Goal: Navigation & Orientation: Find specific page/section

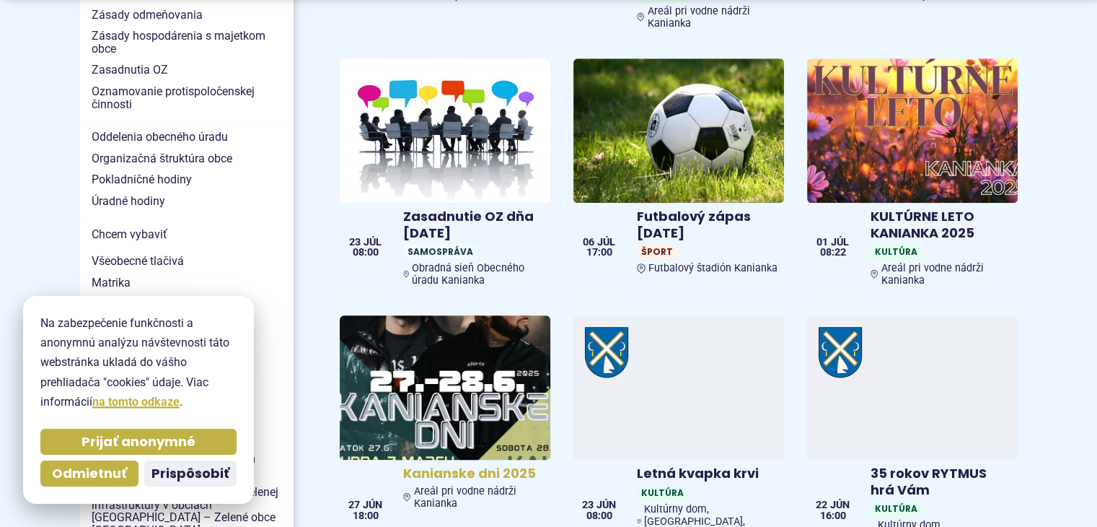
scroll to position [1226, 0]
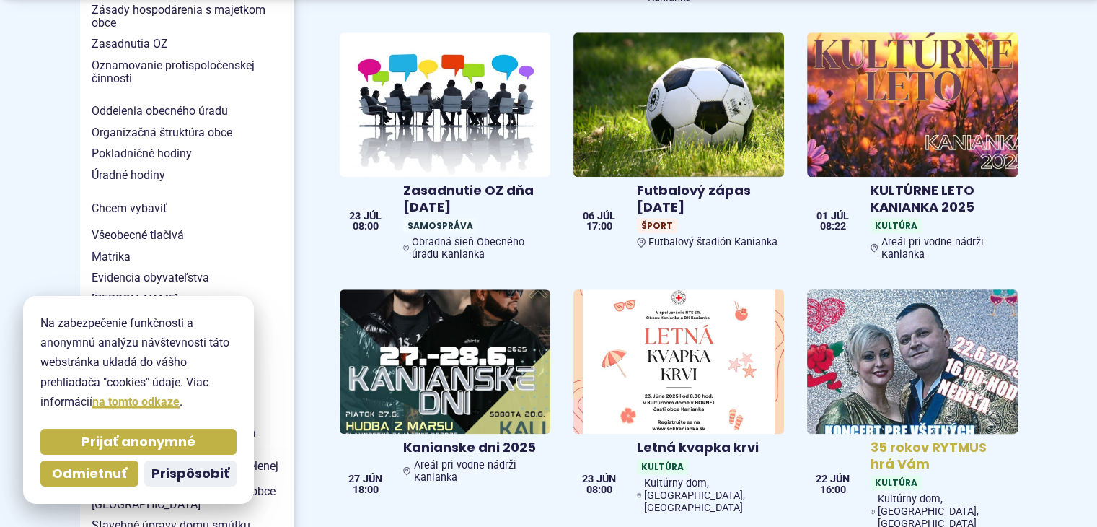
click at [912, 329] on img at bounding box center [912, 361] width 242 height 166
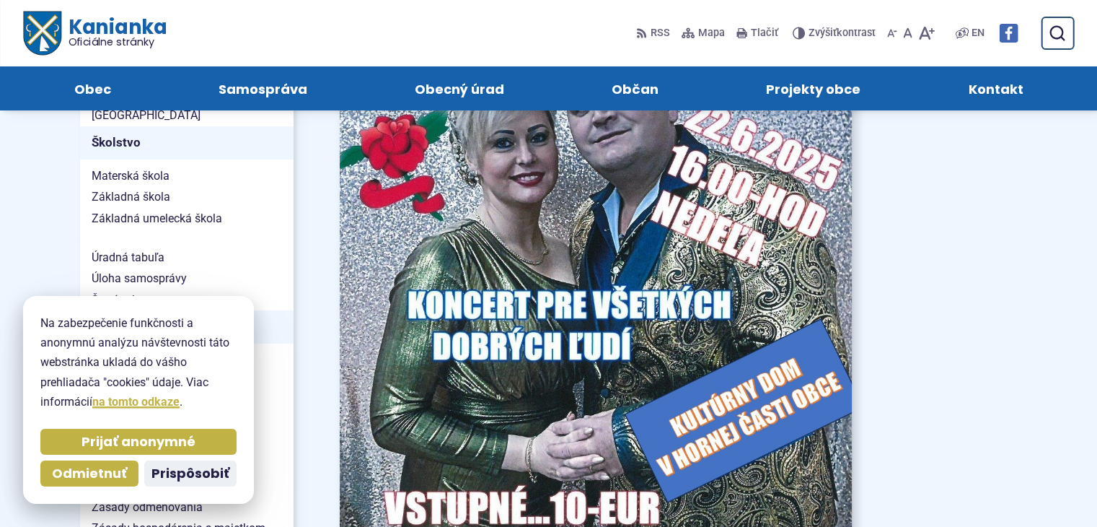
scroll to position [721, 0]
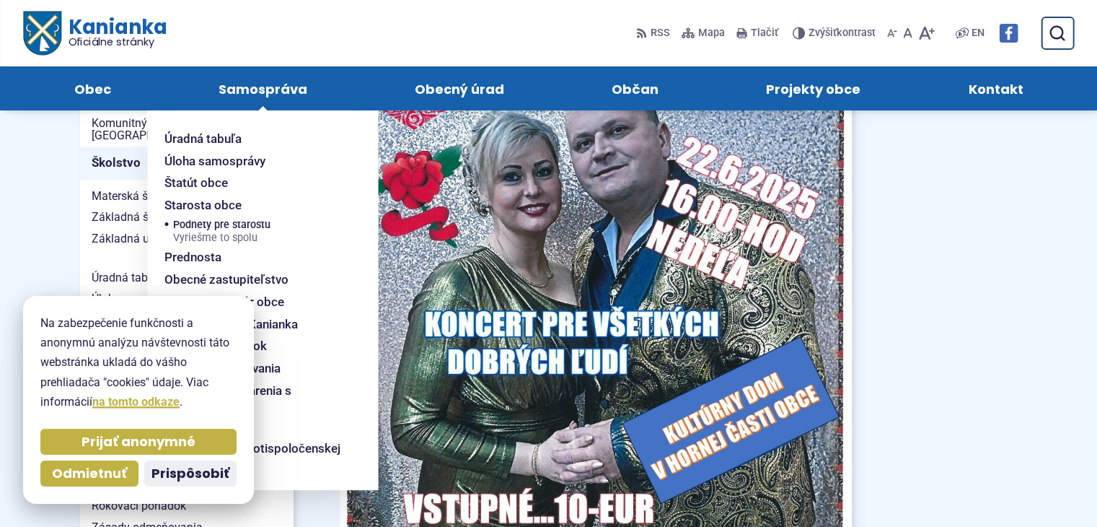
click at [260, 84] on span "Samospráva" at bounding box center [263, 88] width 89 height 44
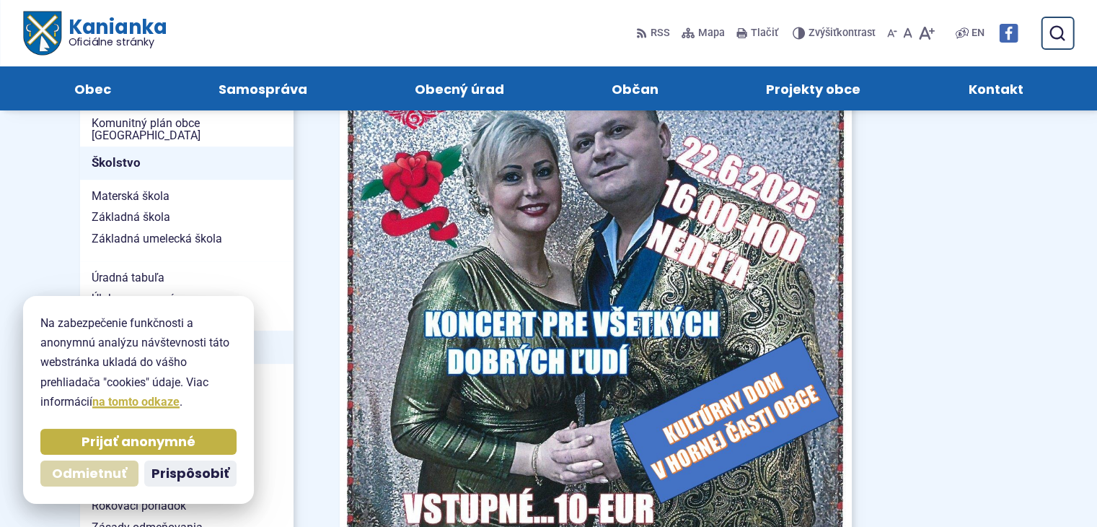
click at [113, 465] on span "Odmietnuť" at bounding box center [89, 473] width 75 height 17
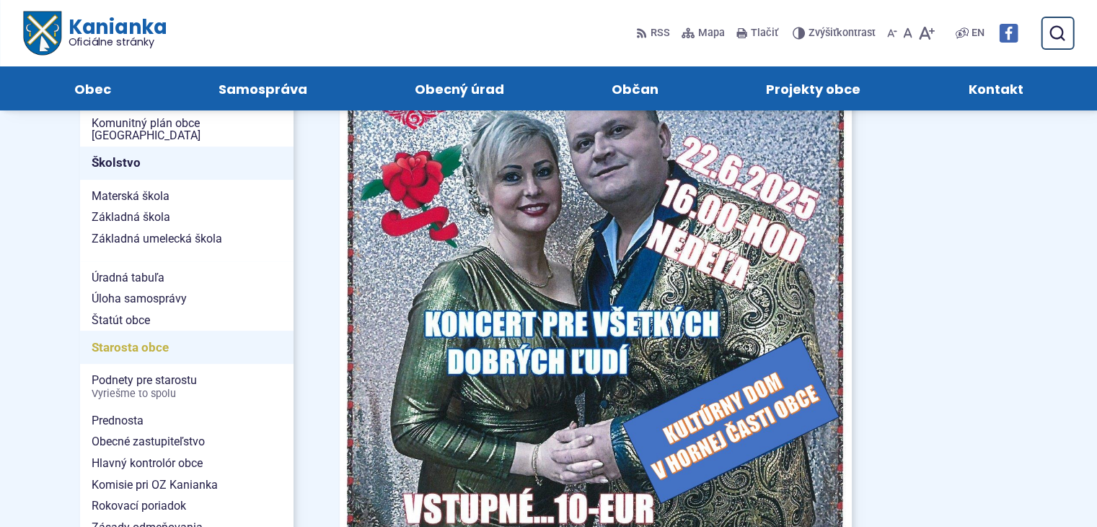
click at [131, 336] on span "Starosta obce" at bounding box center [187, 347] width 190 height 22
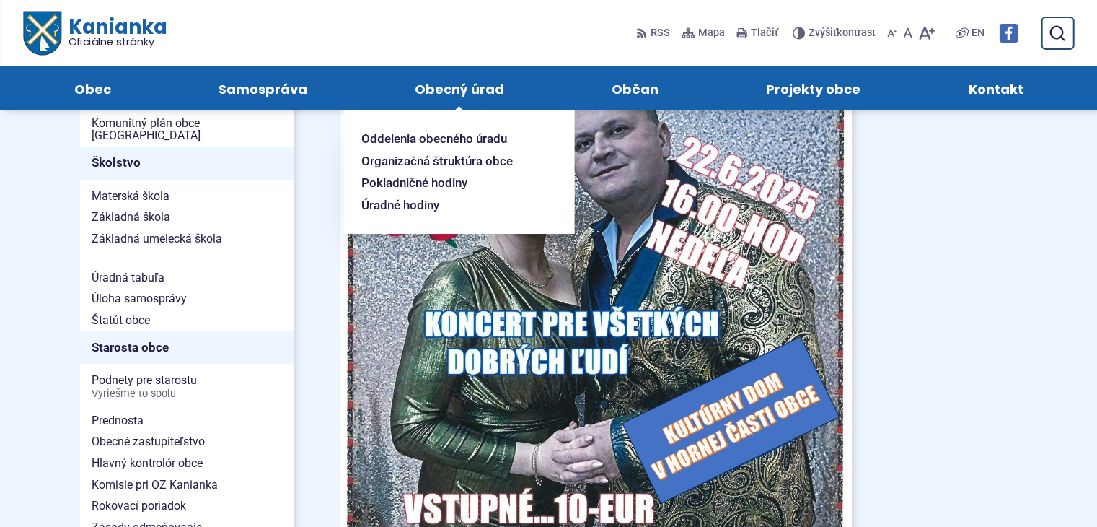
click at [446, 88] on span "Obecný úrad" at bounding box center [459, 88] width 89 height 44
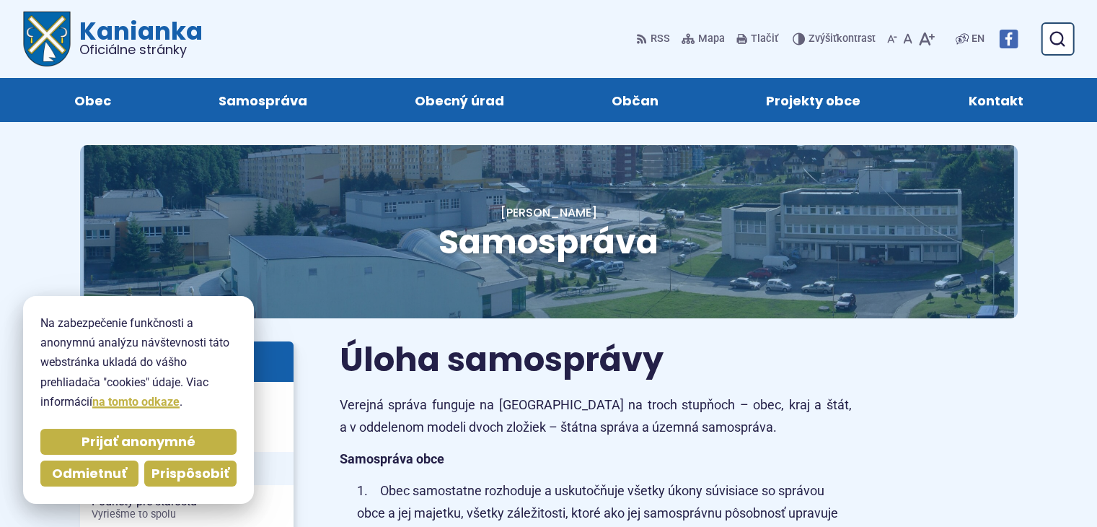
click at [177, 466] on span "Prispôsobiť" at bounding box center [191, 473] width 78 height 17
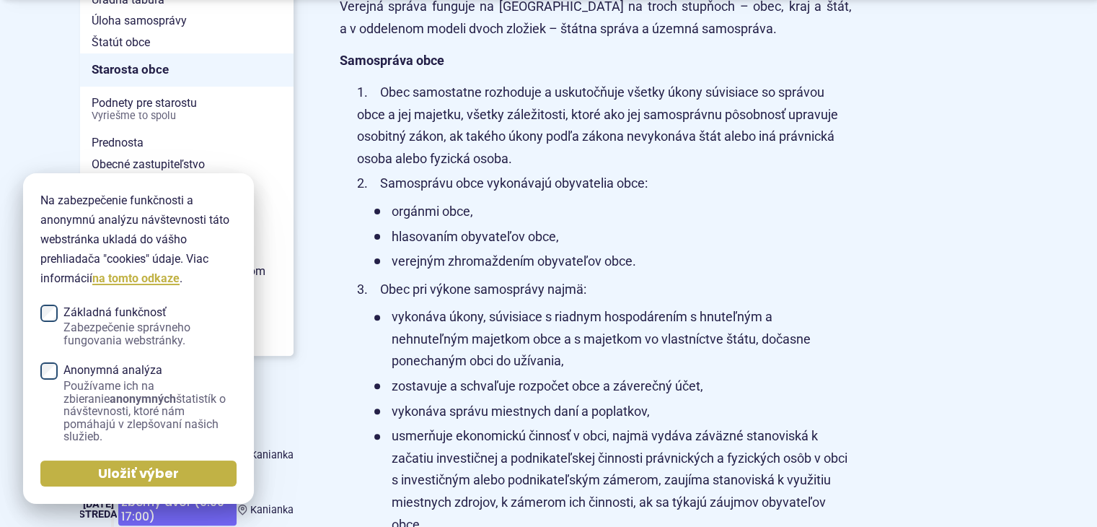
scroll to position [505, 0]
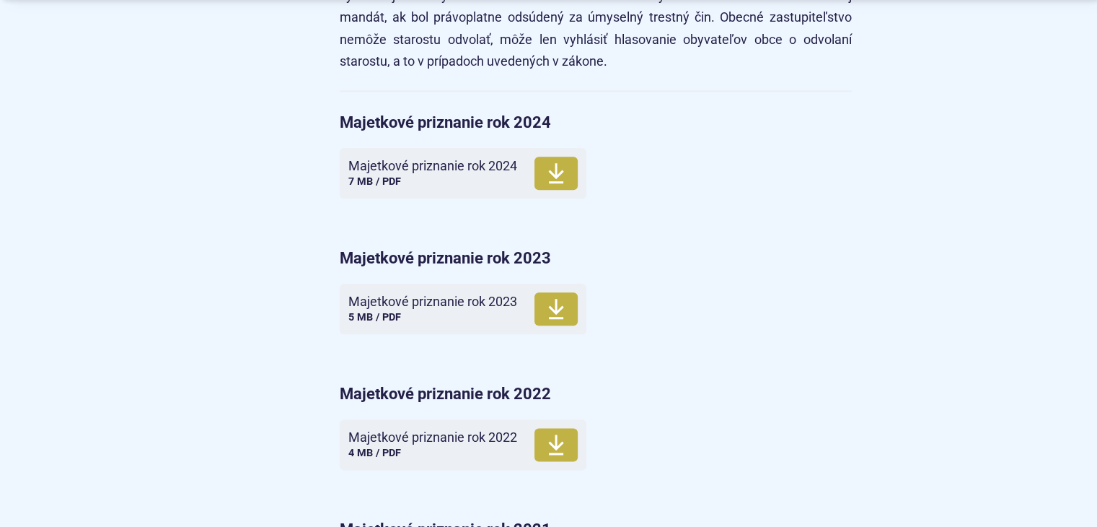
scroll to position [1731, 0]
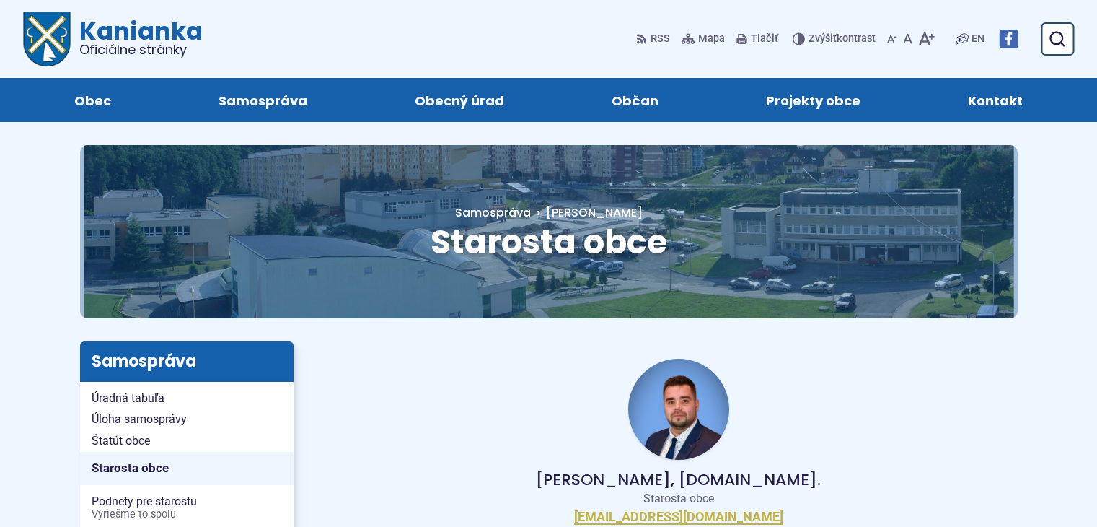
scroll to position [1731, 0]
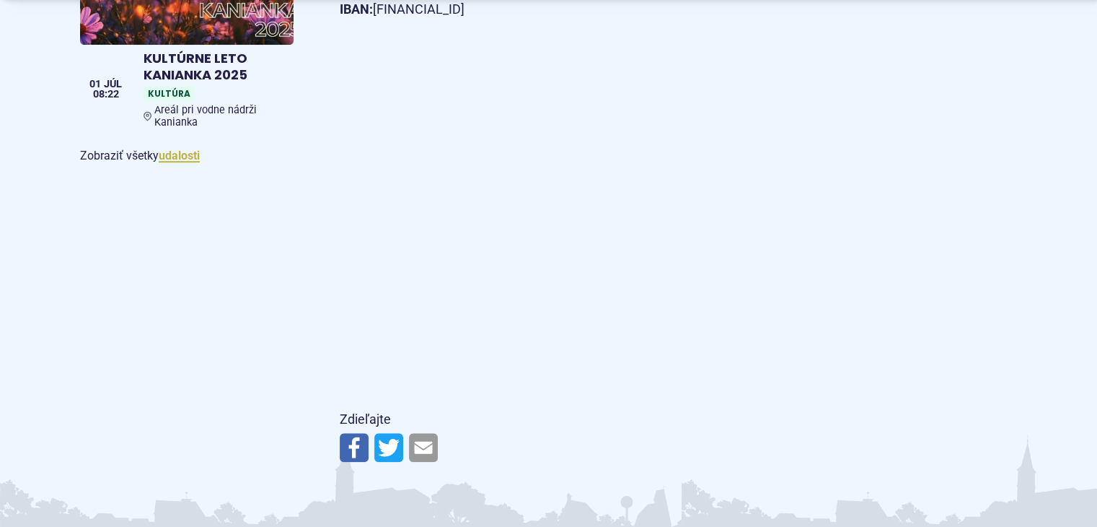
scroll to position [938, 0]
